Goal: Check status: Check status

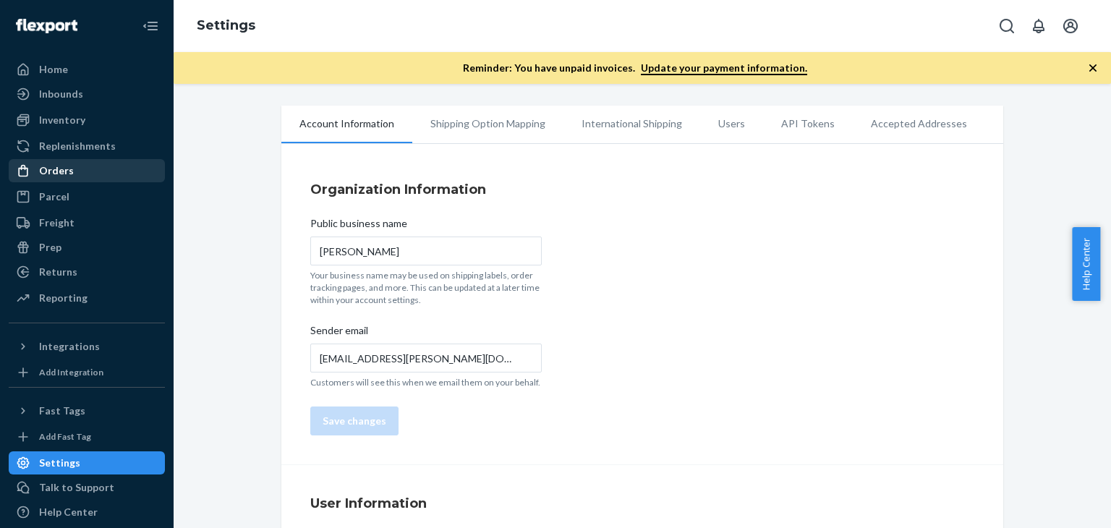
click at [75, 166] on div "Orders" at bounding box center [86, 171] width 153 height 20
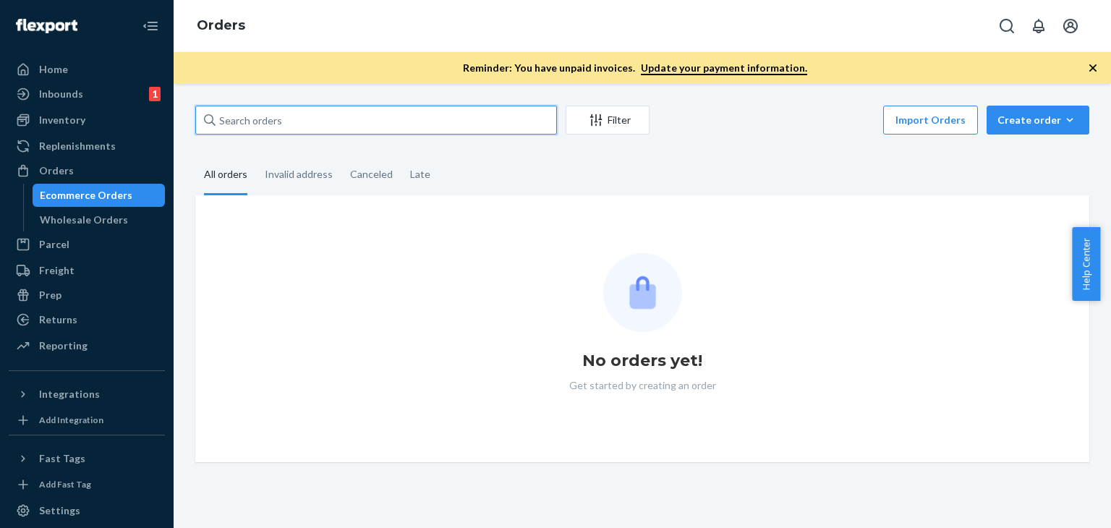
click at [302, 119] on input "text" at bounding box center [375, 120] width 361 height 29
paste input "136208903"
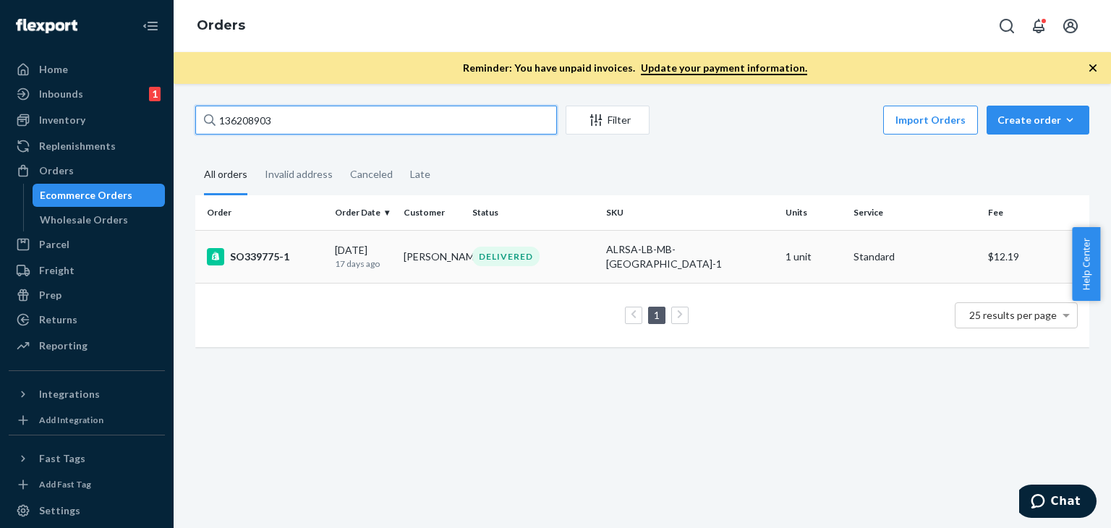
type input "136208903"
click at [265, 249] on div "SO339775-1" at bounding box center [265, 256] width 116 height 17
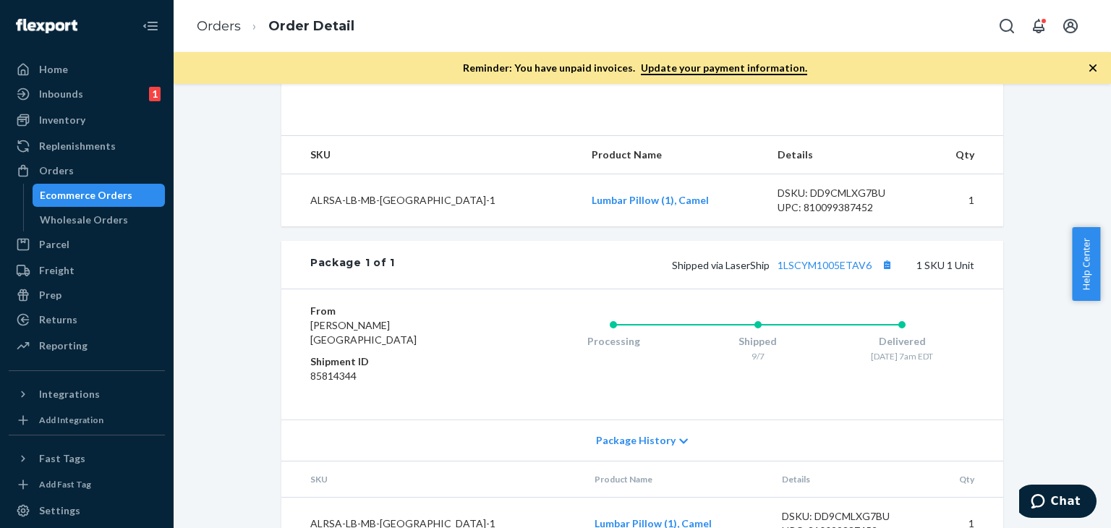
scroll to position [505, 0]
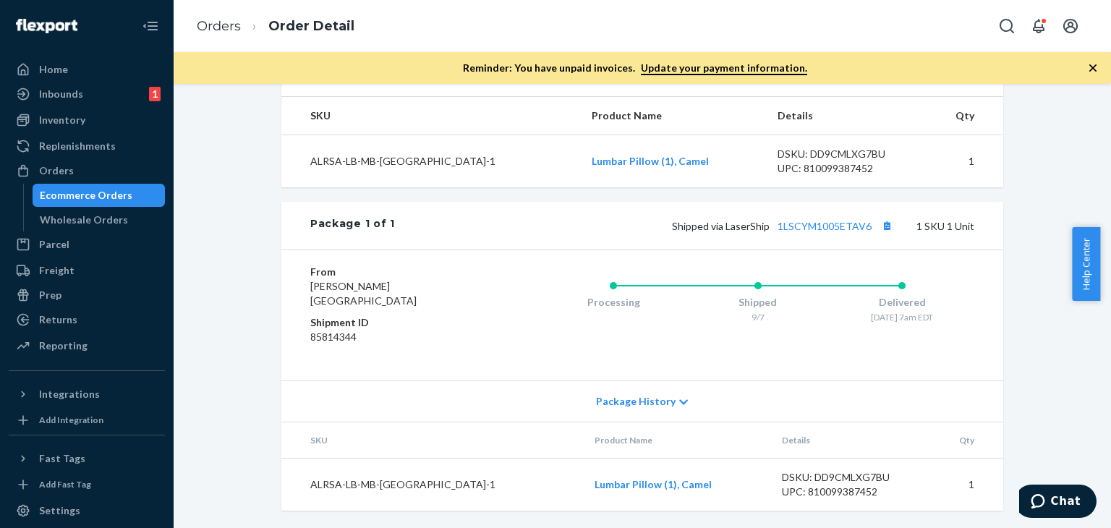
drag, startPoint x: 1041, startPoint y: 177, endPoint x: 677, endPoint y: 72, distance: 379.2
click at [1041, 177] on div "Shopify Order # SO339775-1 • Standard / $12.19 View Details Submit Claim Create…" at bounding box center [641, 77] width 915 height 899
